Goal: Information Seeking & Learning: Learn about a topic

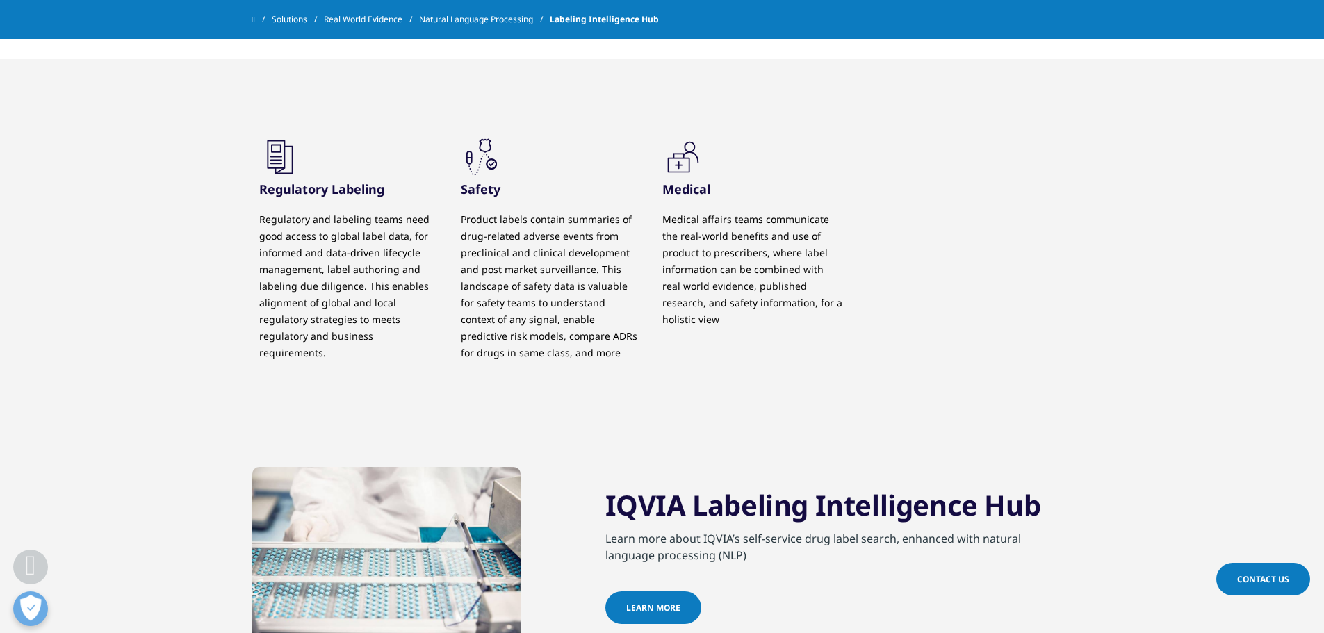
scroll to position [3058, 0]
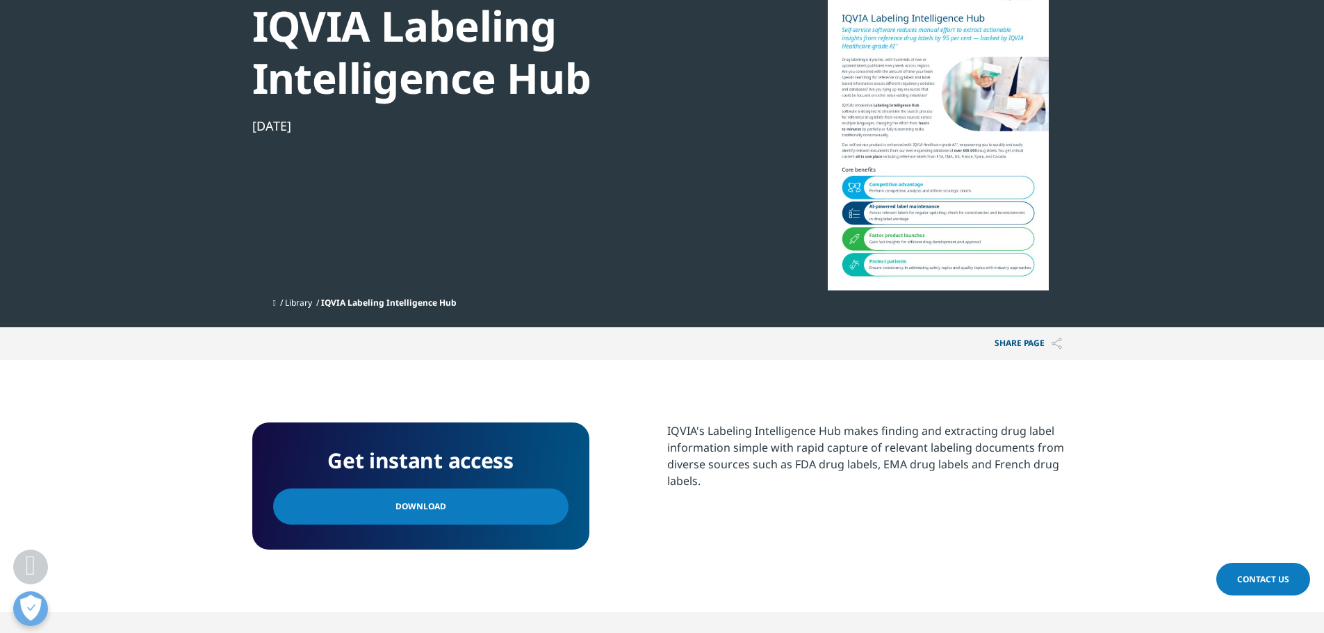
scroll to position [626, 0]
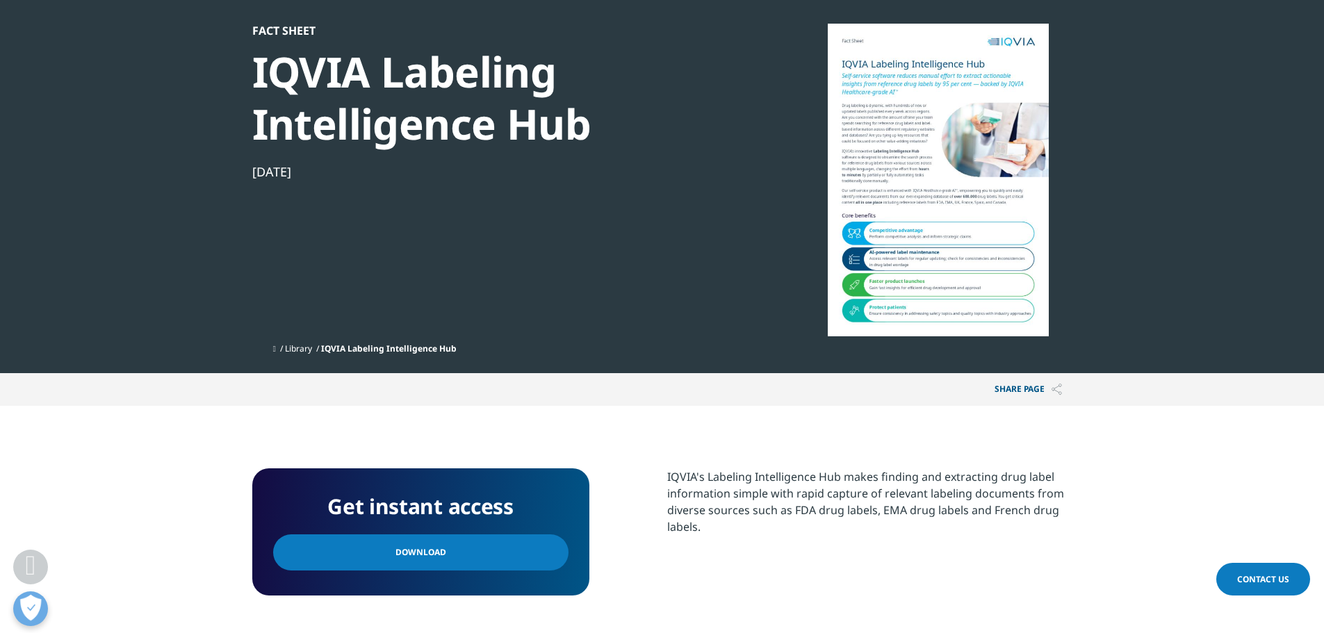
scroll to position [556, 0]
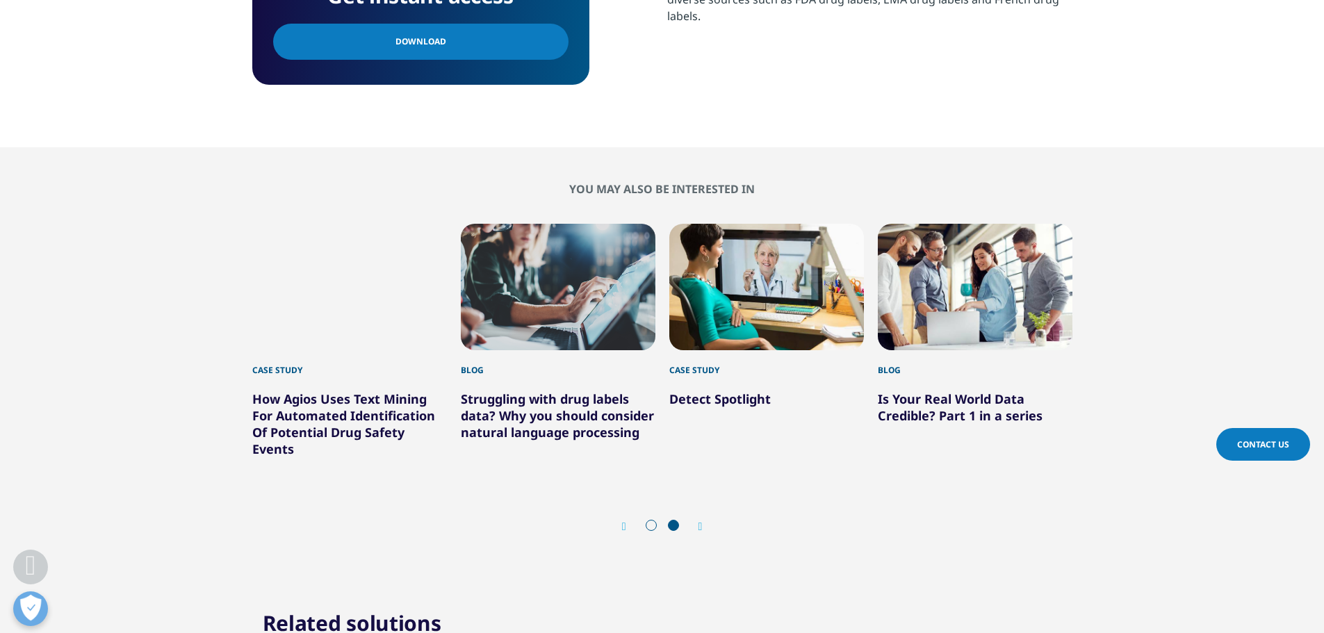
scroll to position [1269, 0]
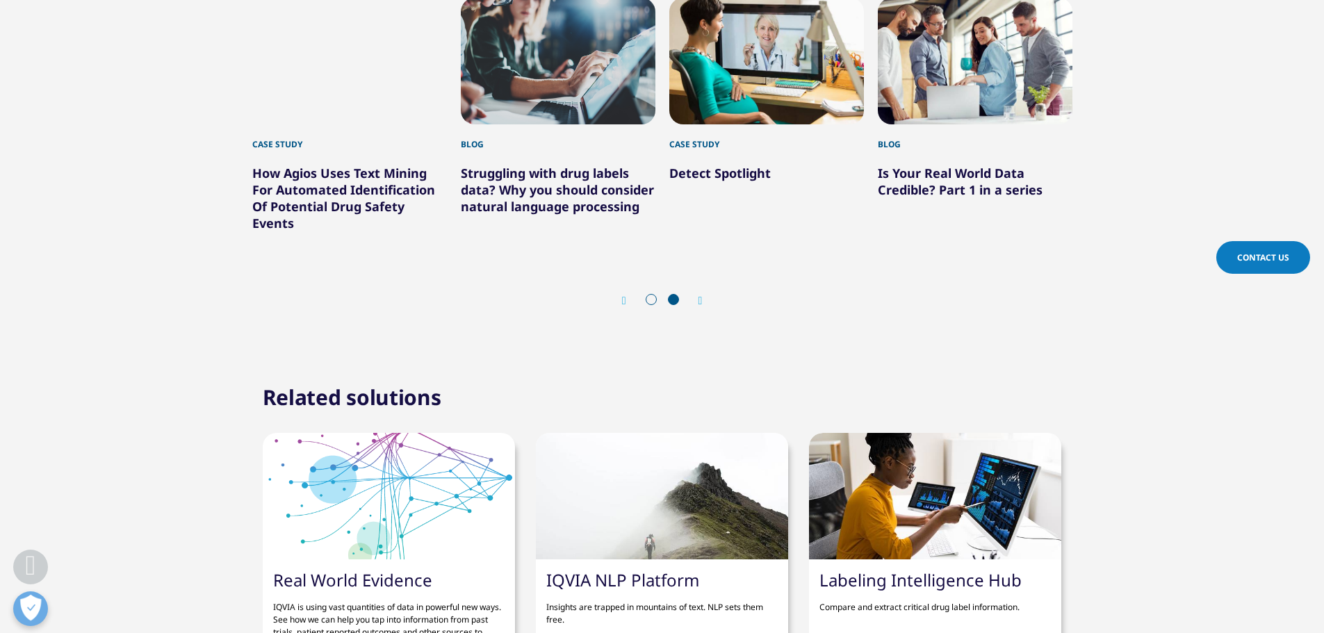
click at [916, 569] on link "Labeling Intelligence Hub" at bounding box center [921, 580] width 202 height 23
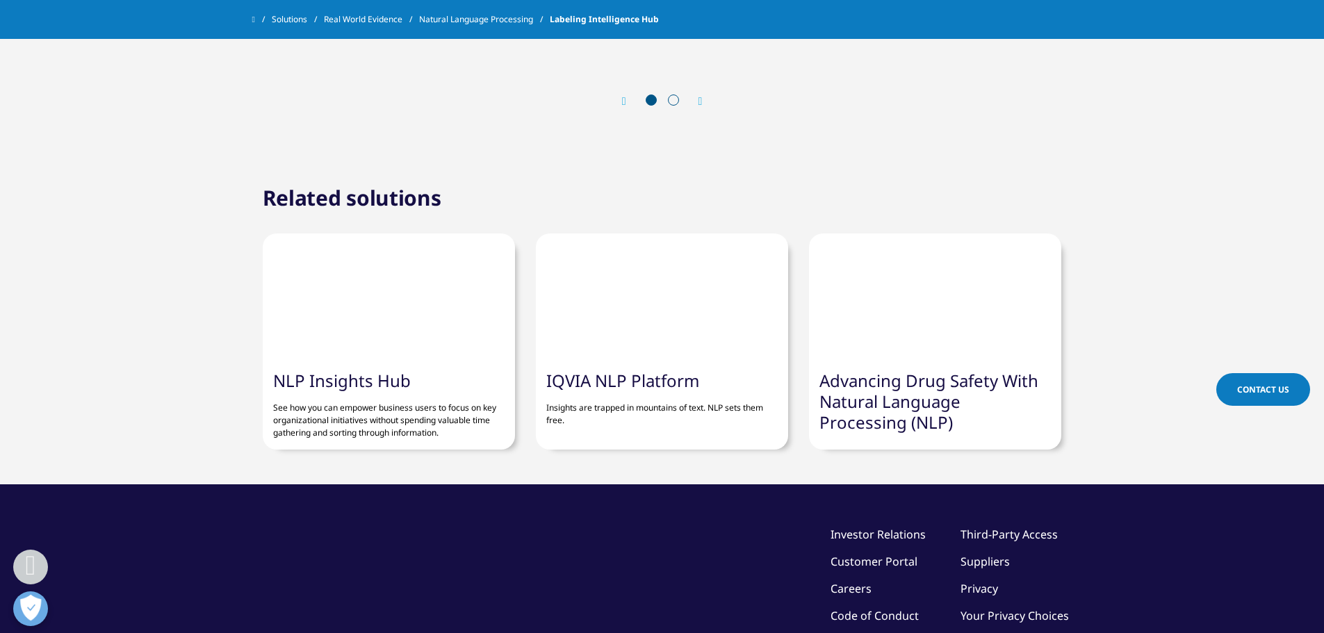
scroll to position [3684, 0]
